Goal: Task Accomplishment & Management: Manage account settings

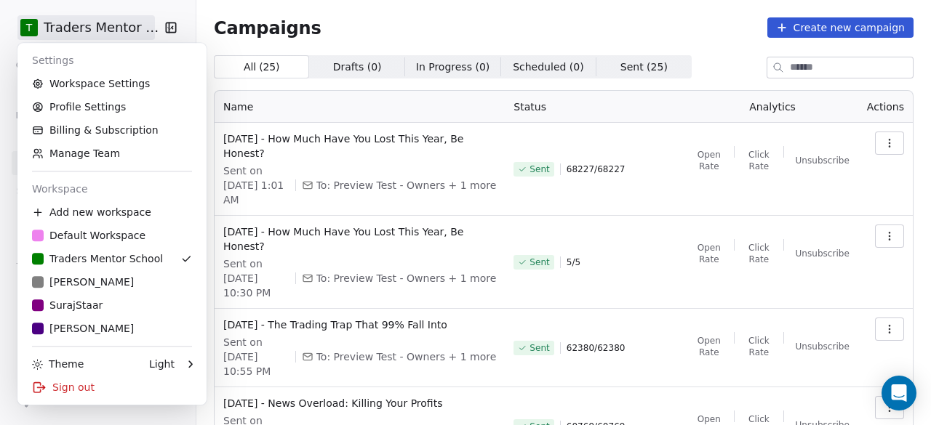
click at [86, 31] on html "T Traders Mentor School Contacts People Marketing Workflows Campaigns Sales Pip…" at bounding box center [465, 212] width 931 height 425
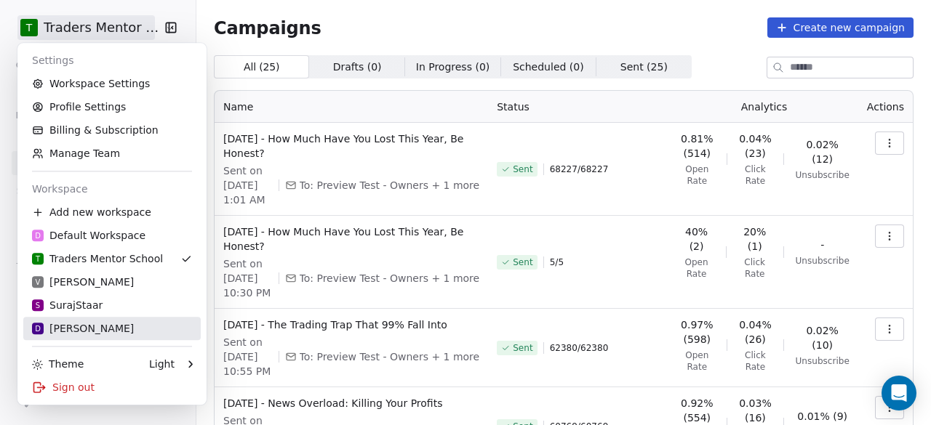
click at [94, 329] on div "D [PERSON_NAME]" at bounding box center [112, 328] width 160 height 15
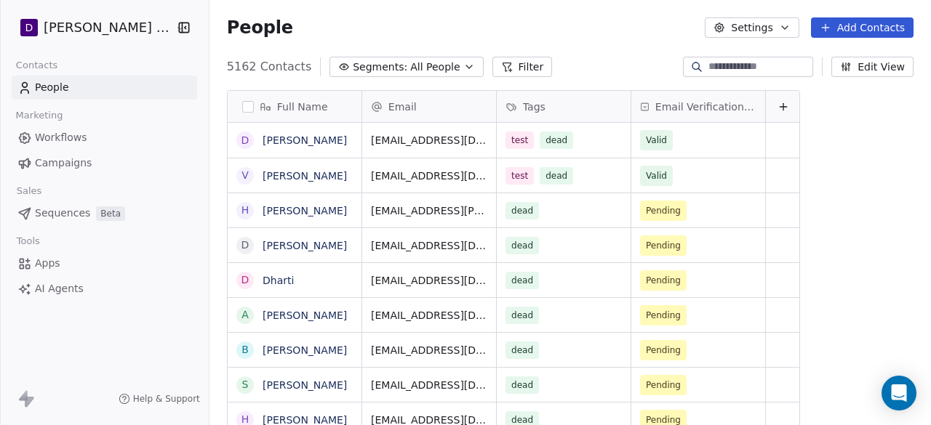
scroll to position [363, 723]
click at [67, 154] on link "Campaigns" at bounding box center [104, 163] width 185 height 24
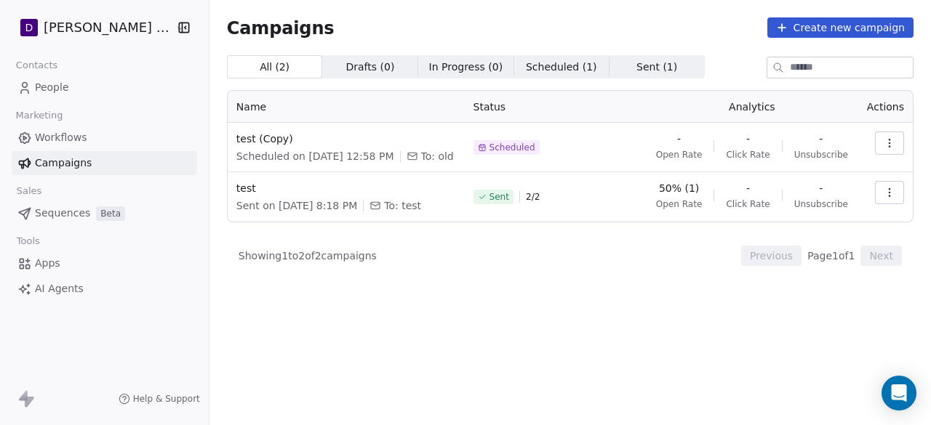
click at [880, 142] on button "button" at bounding box center [889, 143] width 29 height 23
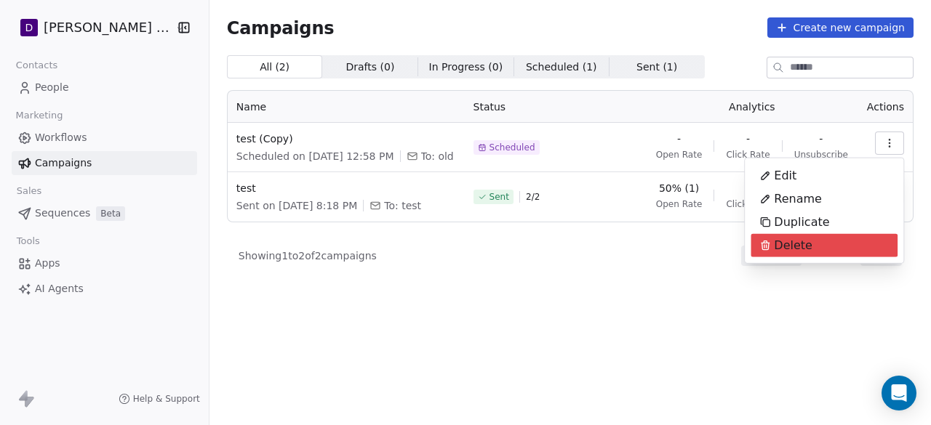
click at [813, 256] on div "Delete" at bounding box center [786, 245] width 71 height 23
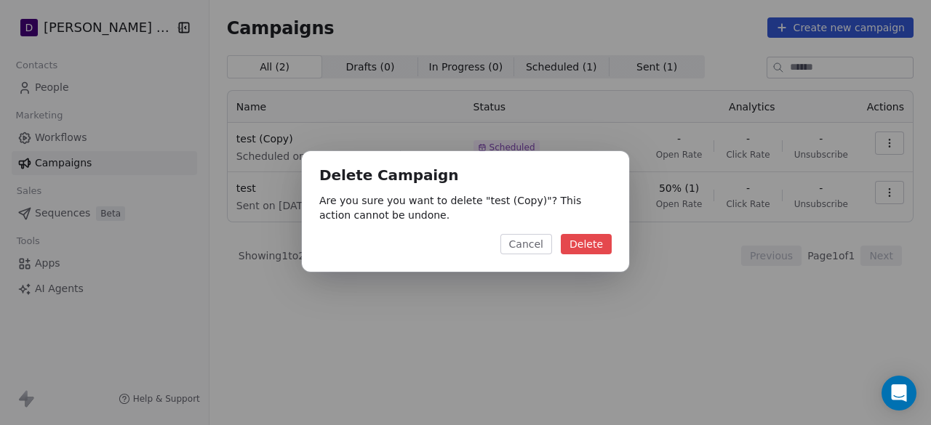
click at [602, 241] on button "Delete" at bounding box center [586, 244] width 51 height 20
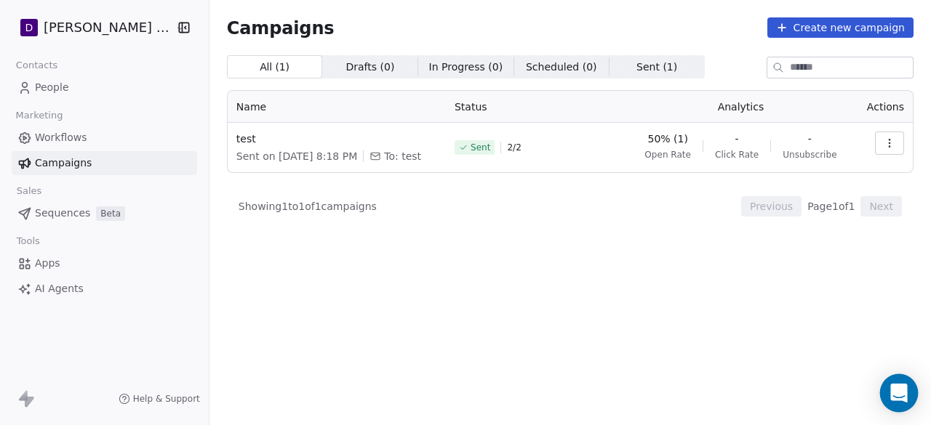
click at [900, 386] on icon "Open Intercom Messenger" at bounding box center [899, 393] width 19 height 19
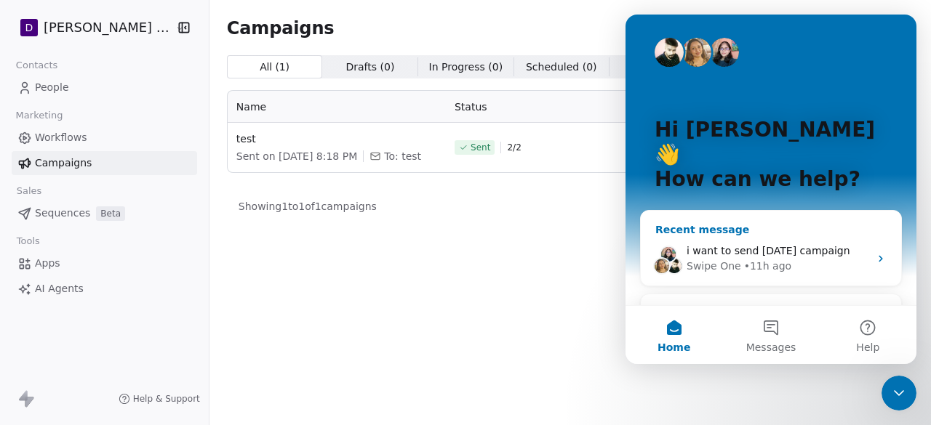
click at [786, 245] on span "i want to send [DATE] campaign" at bounding box center [769, 251] width 164 height 12
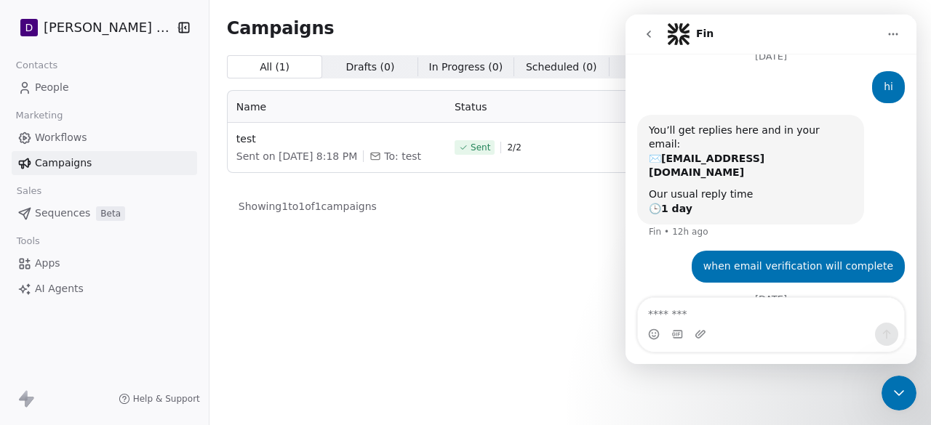
scroll to position [81, 0]
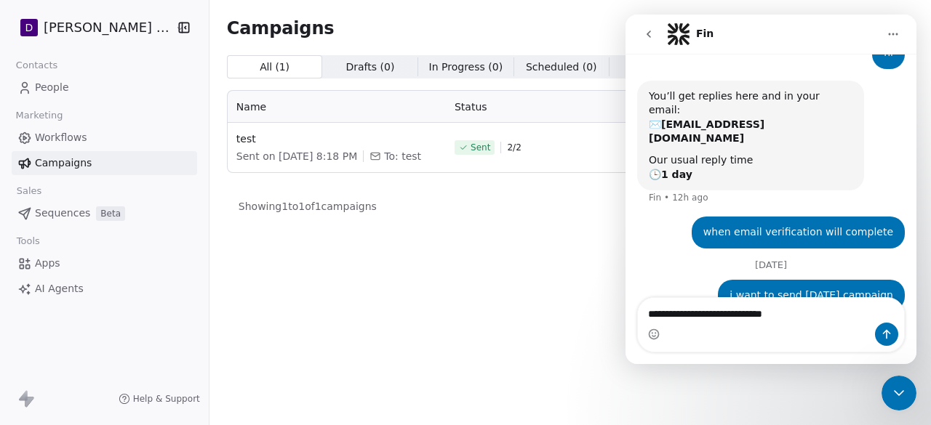
type textarea "**********"
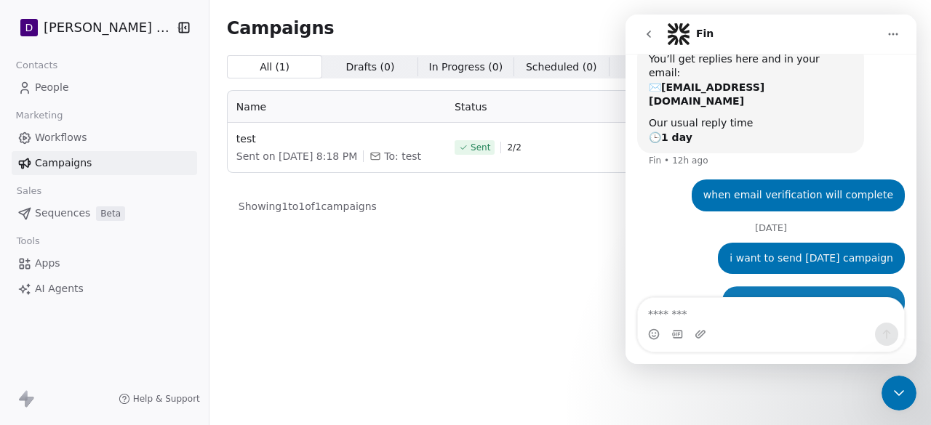
scroll to position [124, 0]
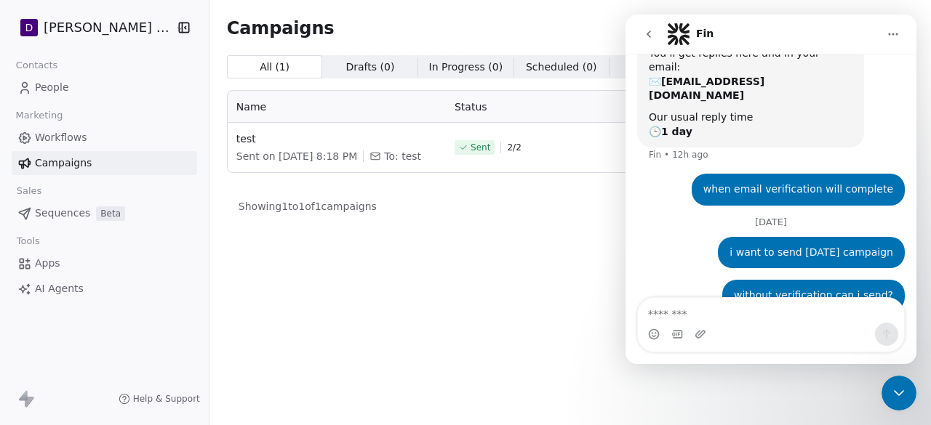
click at [71, 84] on link "People" at bounding box center [104, 88] width 185 height 24
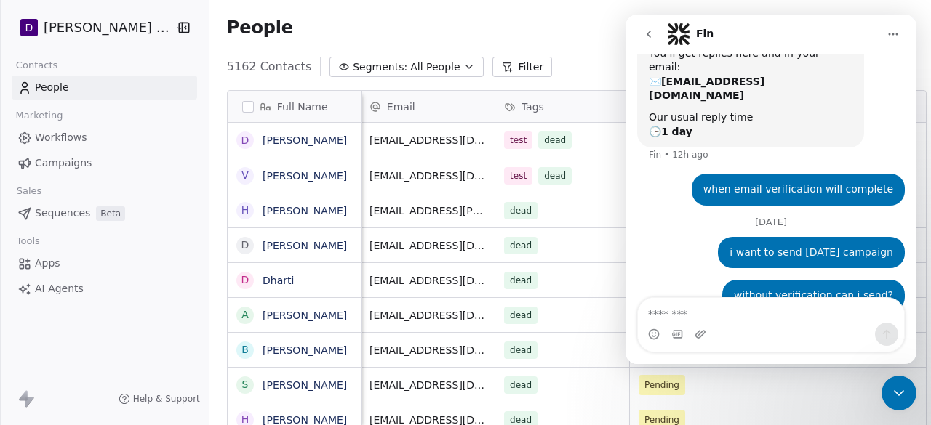
click at [909, 395] on div "Close Intercom Messenger" at bounding box center [899, 393] width 35 height 35
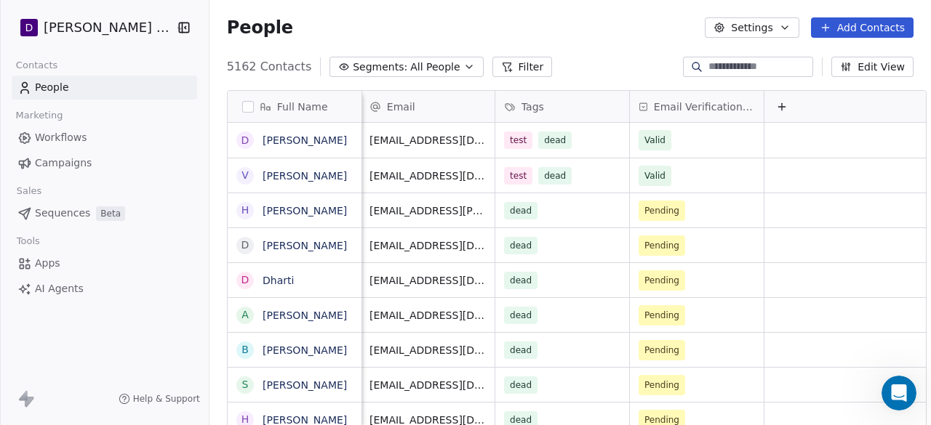
scroll to position [124, 0]
click at [645, 212] on span "Pending" at bounding box center [662, 211] width 35 height 15
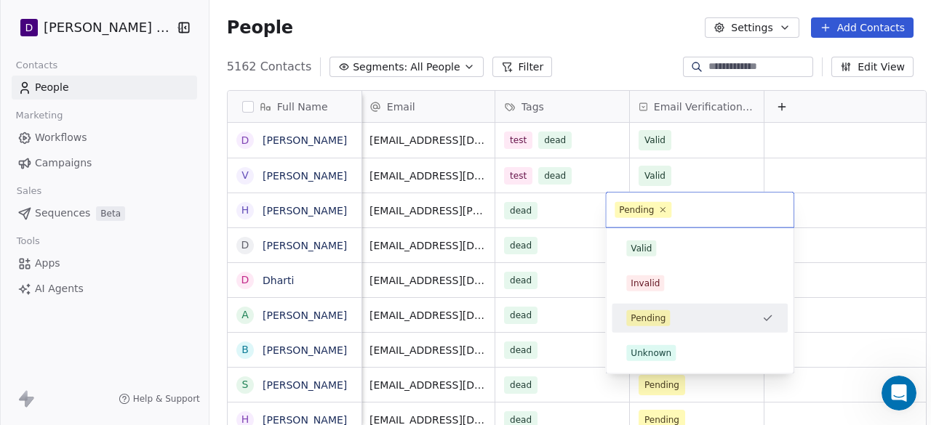
click at [858, 193] on html "D [PERSON_NAME] Nutrition Contacts People Marketing Workflows Campaigns Sales S…" at bounding box center [465, 212] width 931 height 425
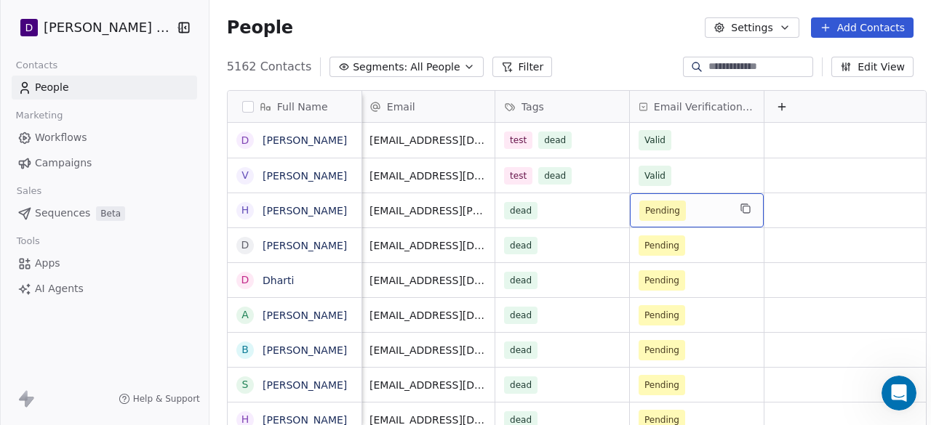
click at [823, 214] on html "D [PERSON_NAME] Nutrition Contacts People Marketing Workflows Campaigns Sales S…" at bounding box center [465, 212] width 931 height 425
click at [639, 105] on icon at bounding box center [643, 107] width 9 height 12
click at [626, 77] on html "D [PERSON_NAME] Nutrition Contacts People Marketing Workflows Campaigns Sales S…" at bounding box center [465, 212] width 931 height 425
click at [96, 132] on link "Workflows" at bounding box center [104, 138] width 185 height 24
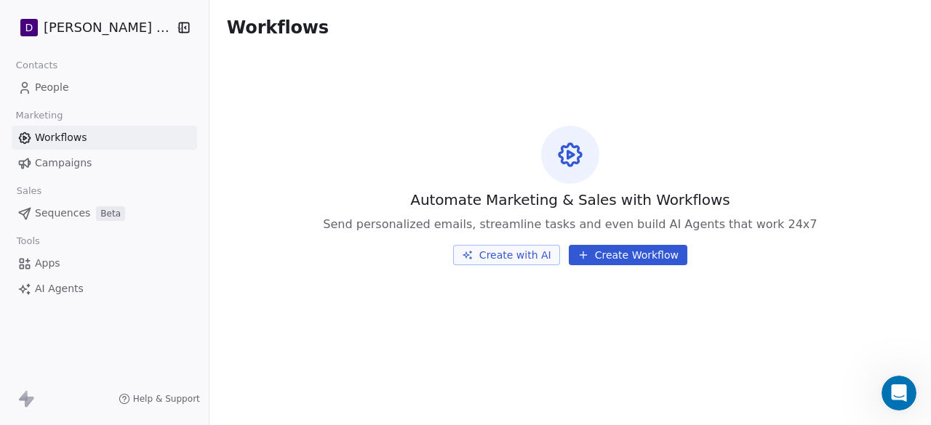
click at [89, 160] on link "Campaigns" at bounding box center [104, 163] width 185 height 24
